Goal: Register for event/course

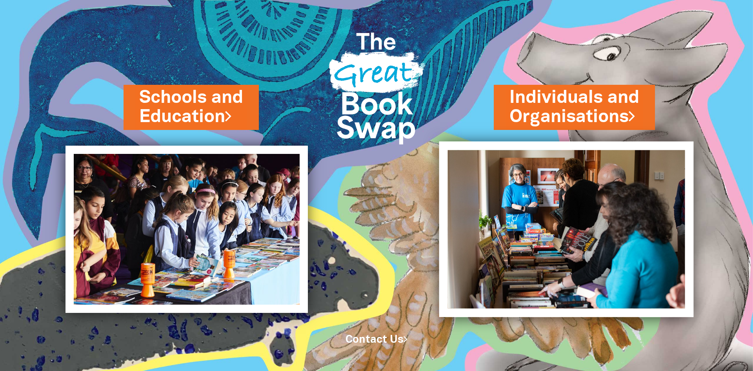
click at [605, 243] on img at bounding box center [566, 228] width 255 height 175
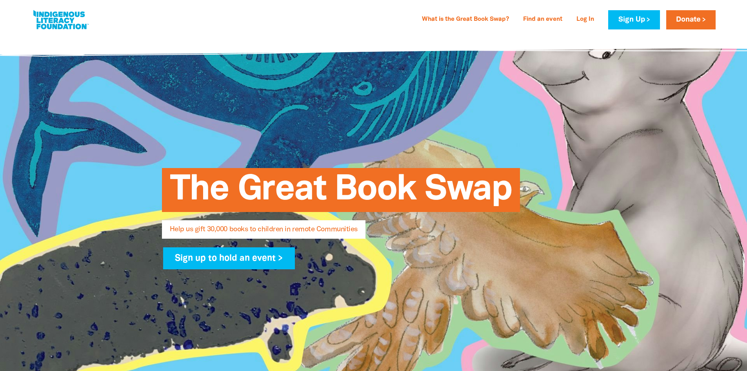
select select "AU"
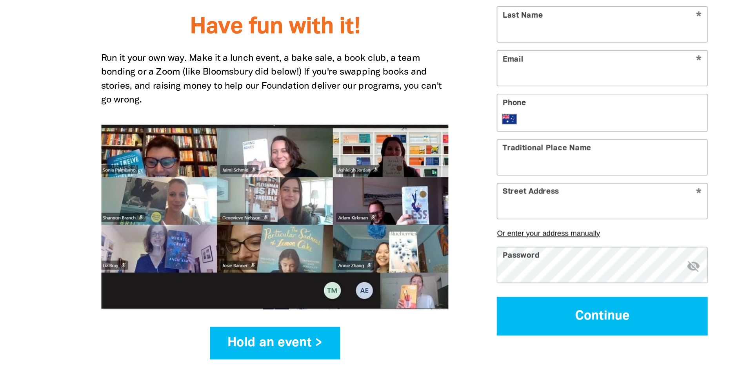
scroll to position [879, 0]
